Goal: Navigation & Orientation: Understand site structure

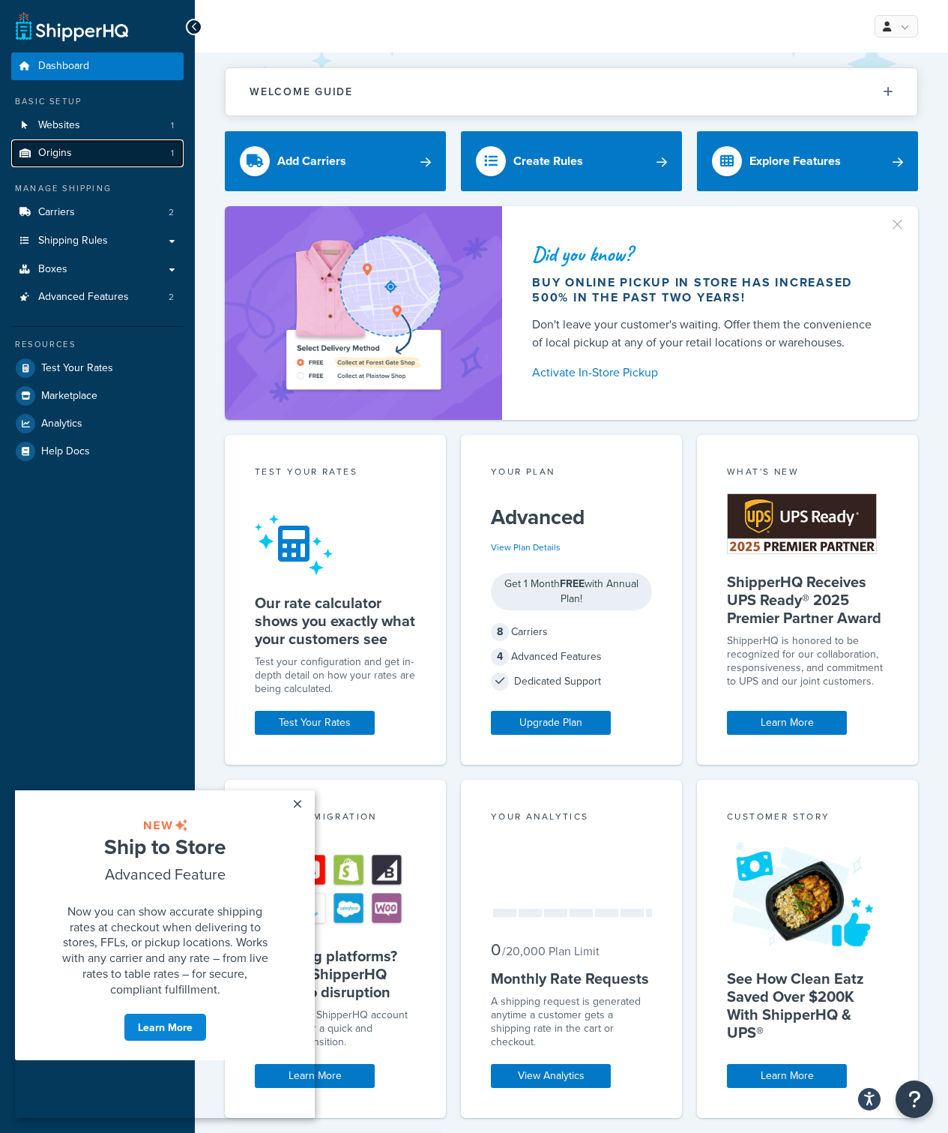
click at [79, 149] on link "Origins 1" at bounding box center [97, 153] width 172 height 28
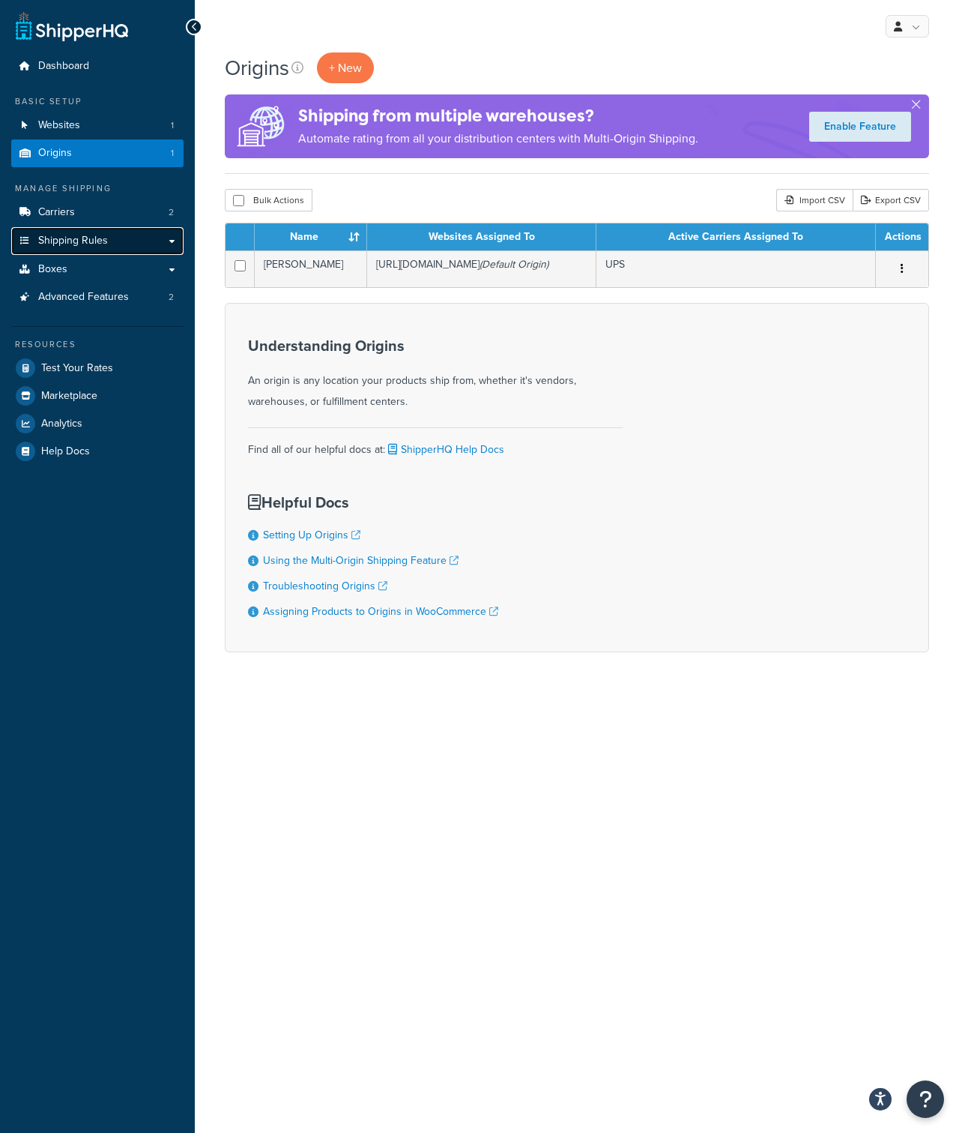
click at [66, 247] on span "Shipping Rules" at bounding box center [73, 241] width 70 height 13
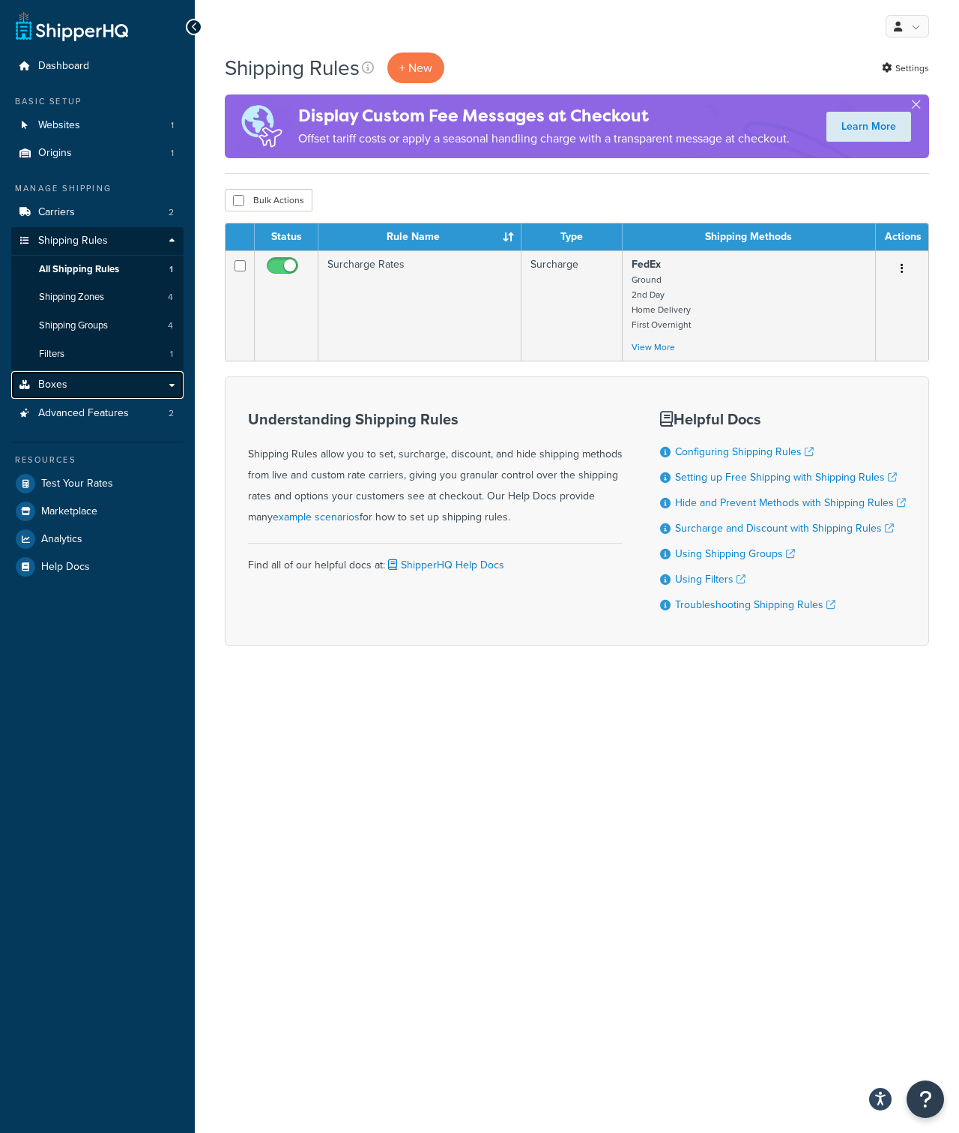
click at [66, 387] on link "Boxes" at bounding box center [97, 385] width 172 height 28
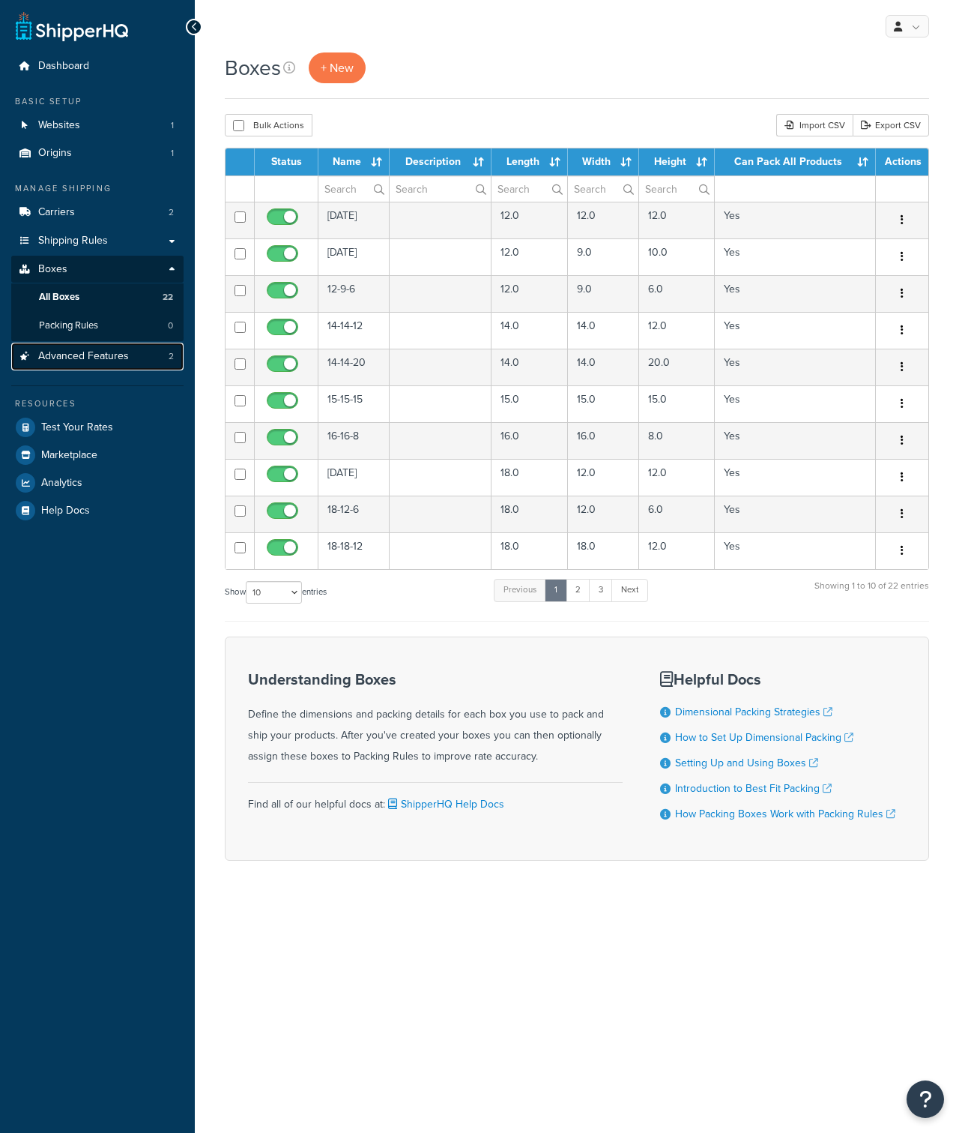
click at [92, 356] on span "Advanced Features" at bounding box center [83, 356] width 91 height 13
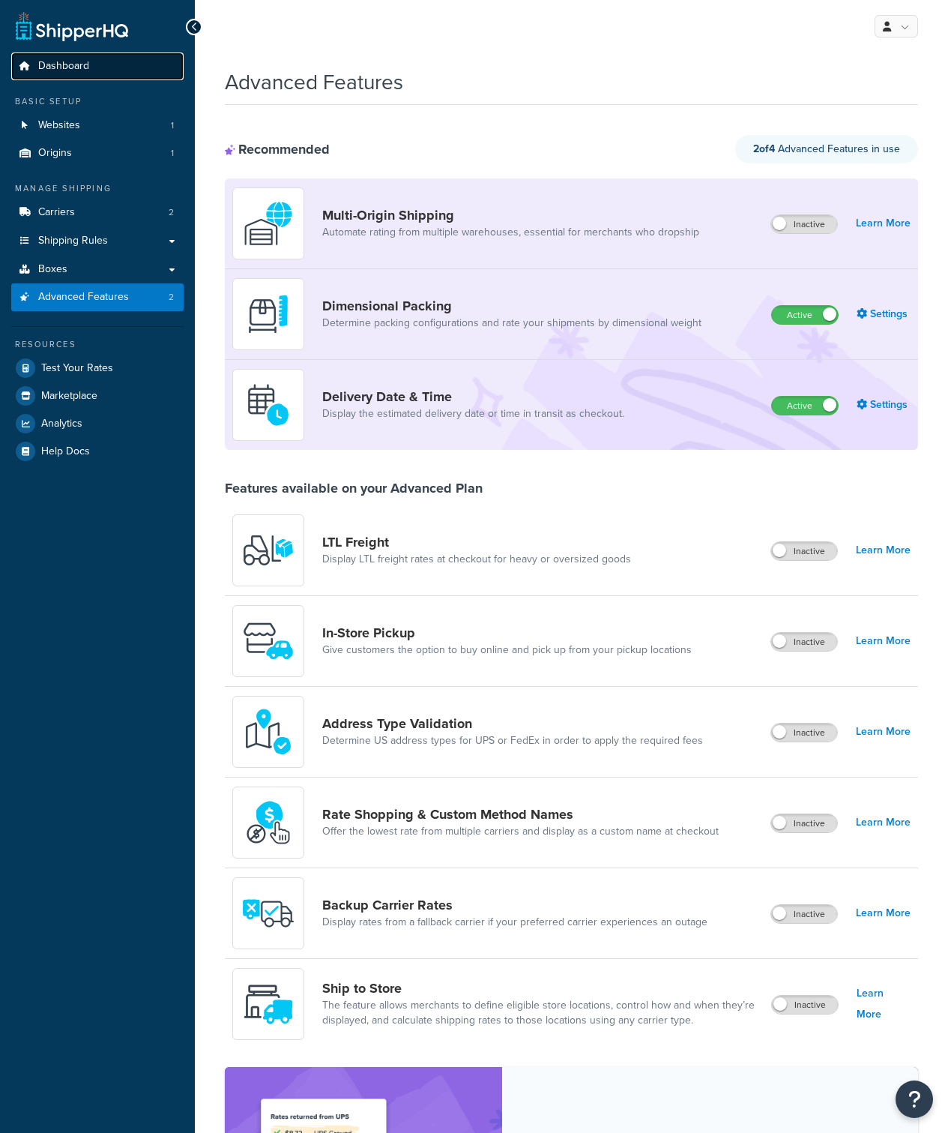
click at [85, 66] on span "Dashboard" at bounding box center [63, 66] width 51 height 13
